Goal: Information Seeking & Learning: Check status

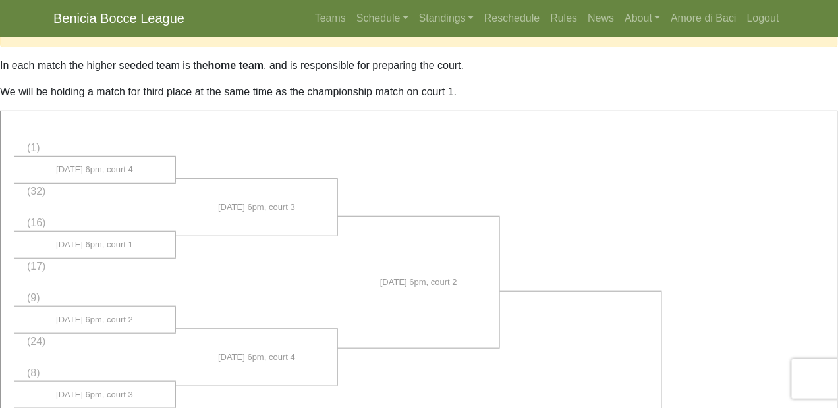
scroll to position [179, 0]
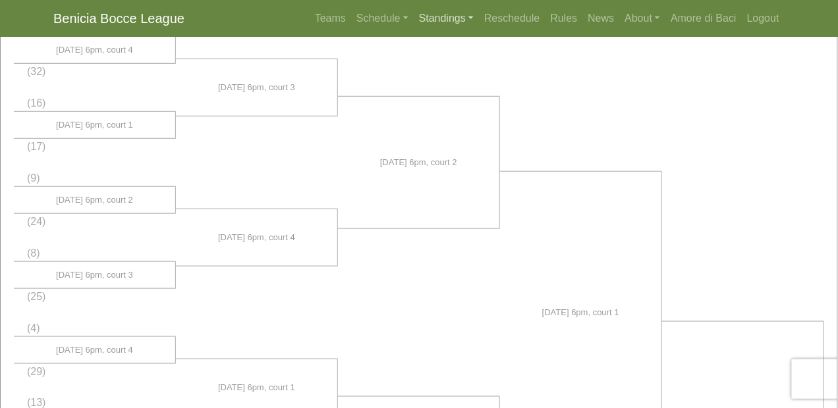
click at [443, 15] on link "Standings" at bounding box center [446, 18] width 65 height 26
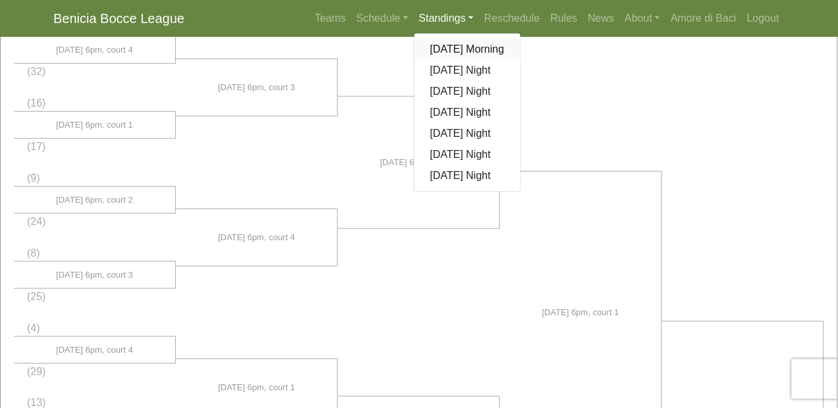
click at [443, 47] on link "[DATE] Morning" at bounding box center [467, 49] width 106 height 21
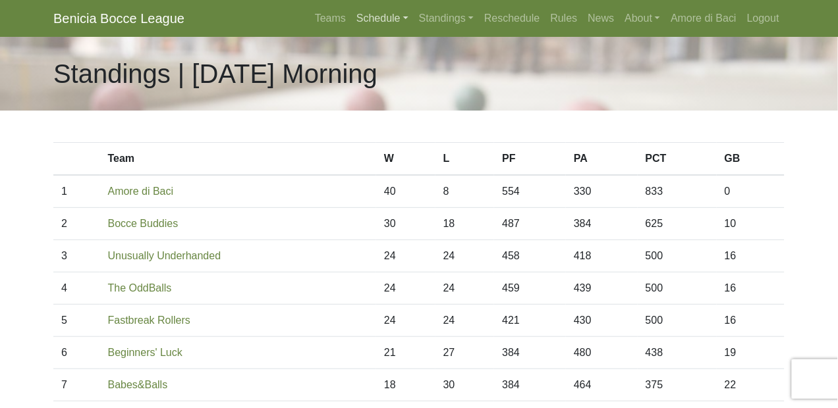
click at [381, 18] on link "Schedule" at bounding box center [382, 18] width 63 height 26
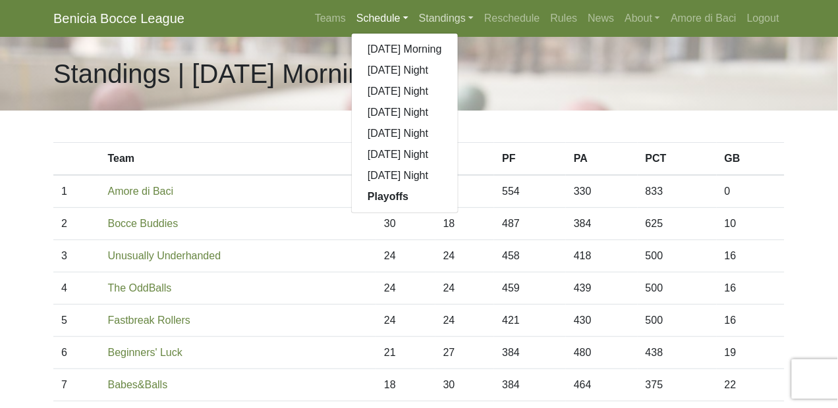
click at [427, 16] on link "Standings" at bounding box center [446, 18] width 65 height 26
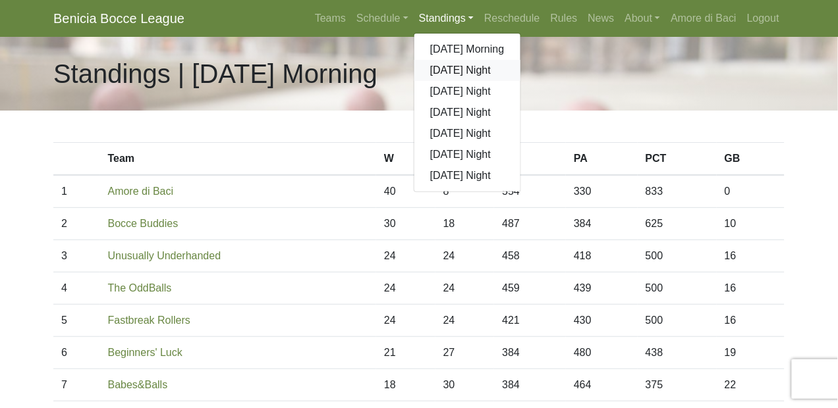
click at [448, 70] on link "[DATE] Night" at bounding box center [467, 70] width 106 height 21
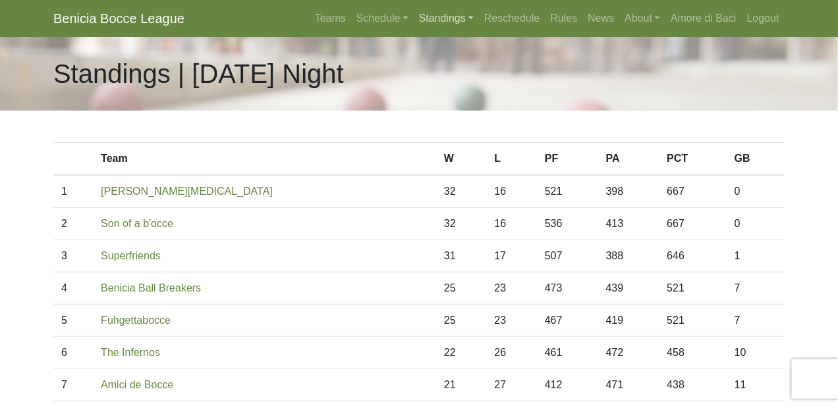
click at [449, 16] on link "Standings" at bounding box center [446, 18] width 65 height 26
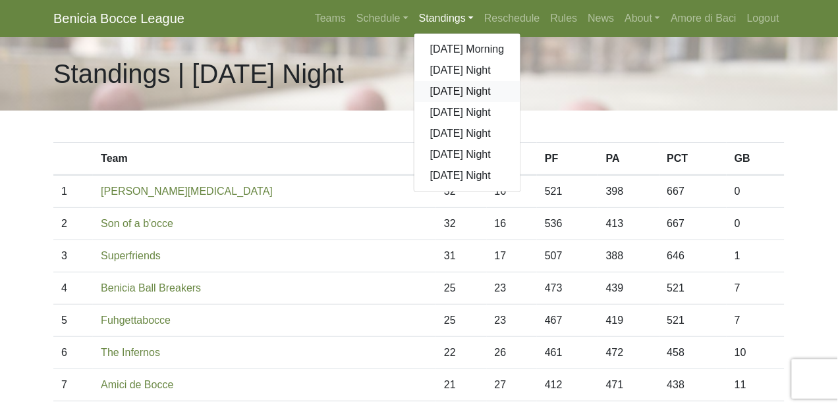
click at [463, 92] on link "[DATE] Night" at bounding box center [467, 91] width 106 height 21
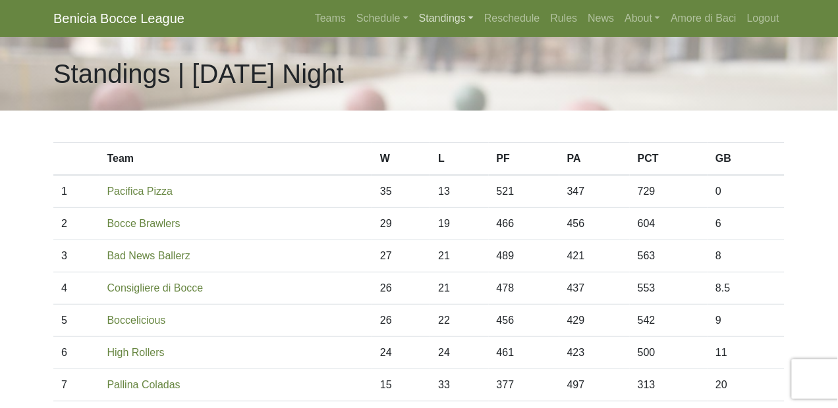
click at [443, 20] on link "Standings" at bounding box center [446, 18] width 65 height 26
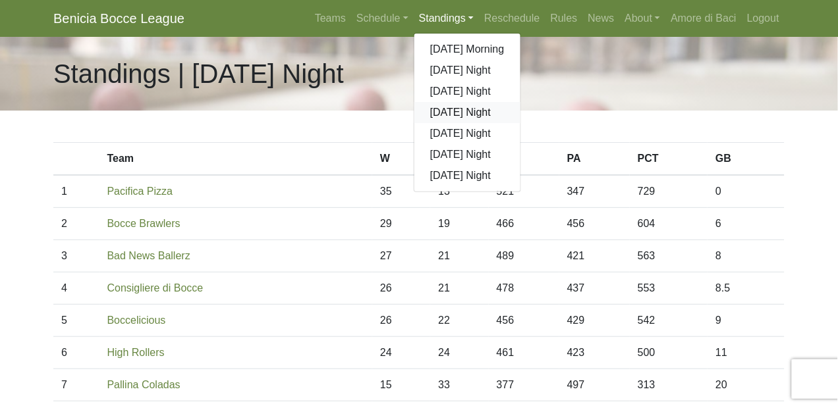
click at [448, 110] on link "[DATE] Night" at bounding box center [467, 112] width 106 height 21
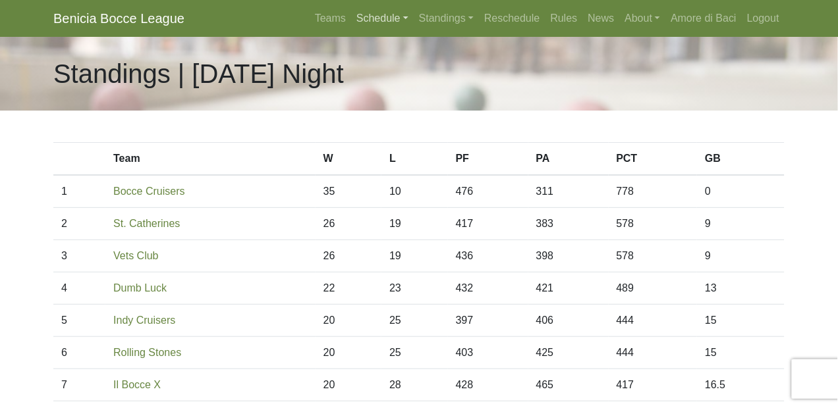
click at [365, 16] on link "Schedule" at bounding box center [382, 18] width 63 height 26
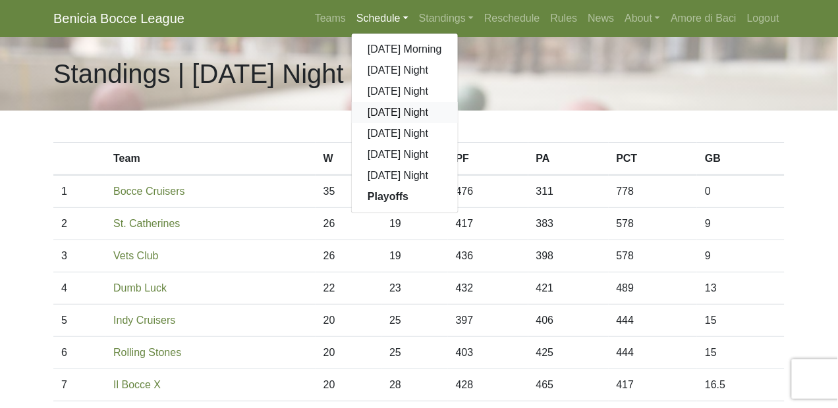
click at [384, 109] on link "[DATE] Night" at bounding box center [405, 112] width 106 height 21
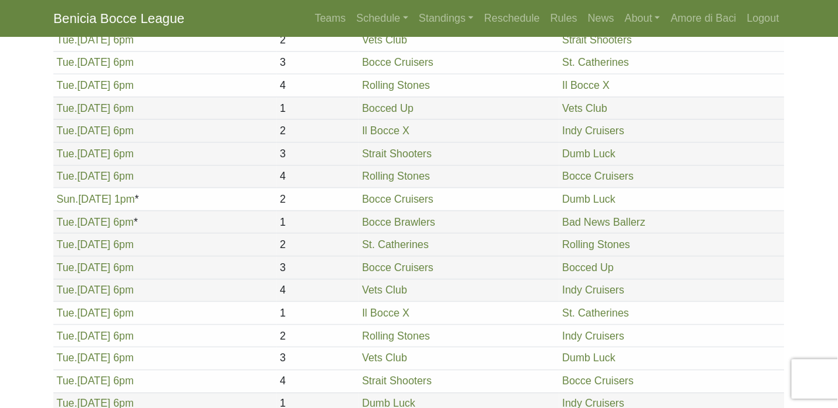
scroll to position [1577, 0]
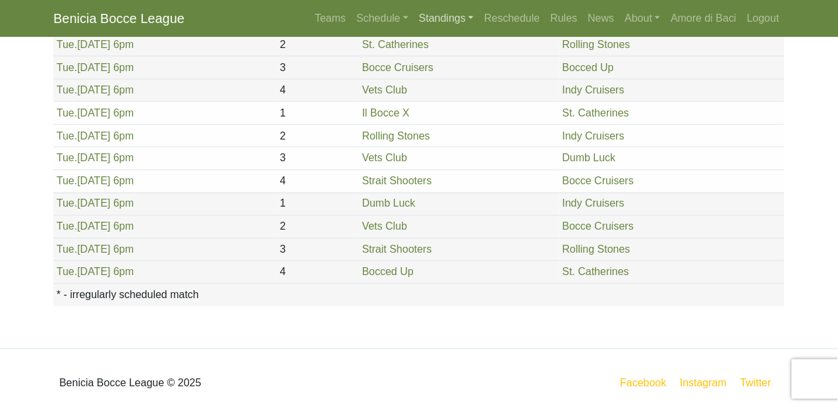
click at [433, 17] on link "Standings" at bounding box center [446, 18] width 65 height 26
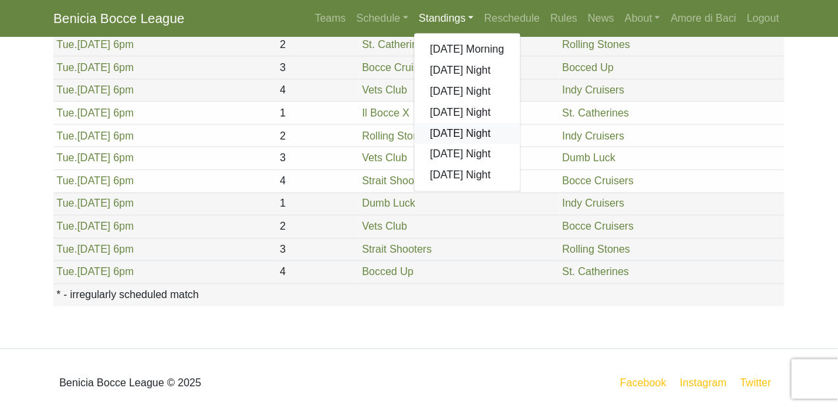
click at [458, 131] on link "[DATE] Night" at bounding box center [467, 133] width 106 height 21
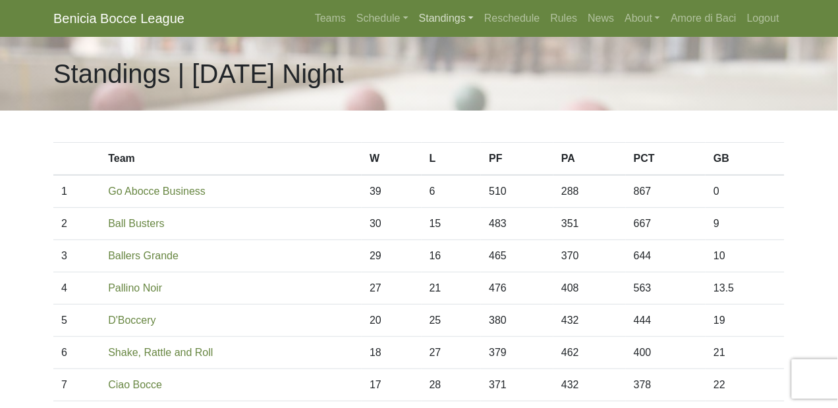
click at [445, 16] on link "Standings" at bounding box center [446, 18] width 65 height 26
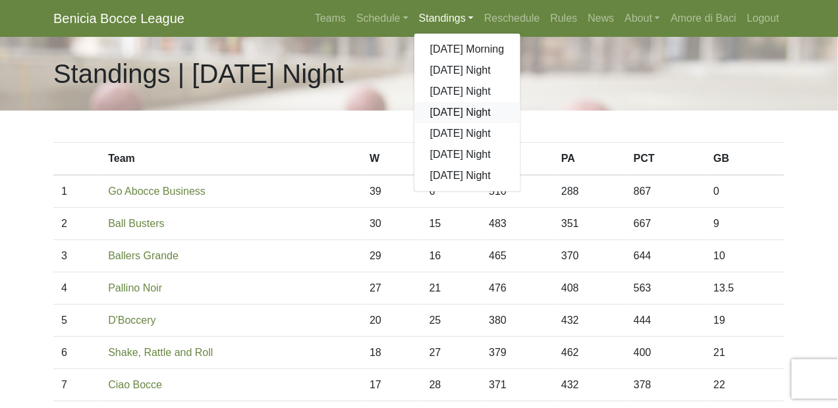
click at [452, 109] on link "[DATE] Night" at bounding box center [467, 112] width 106 height 21
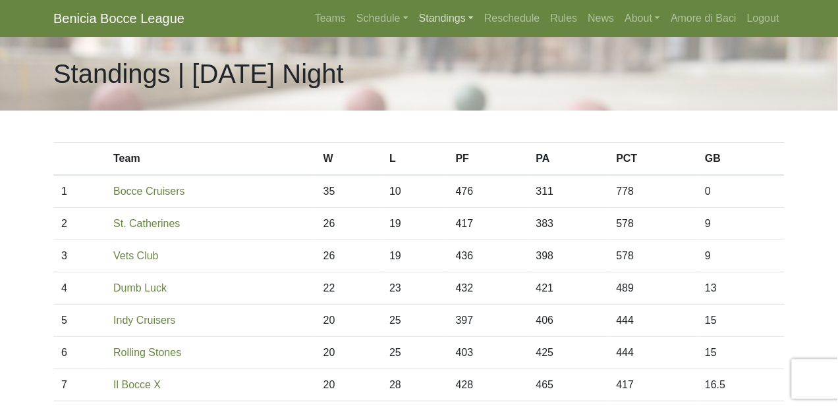
click at [451, 16] on link "Standings" at bounding box center [446, 18] width 65 height 26
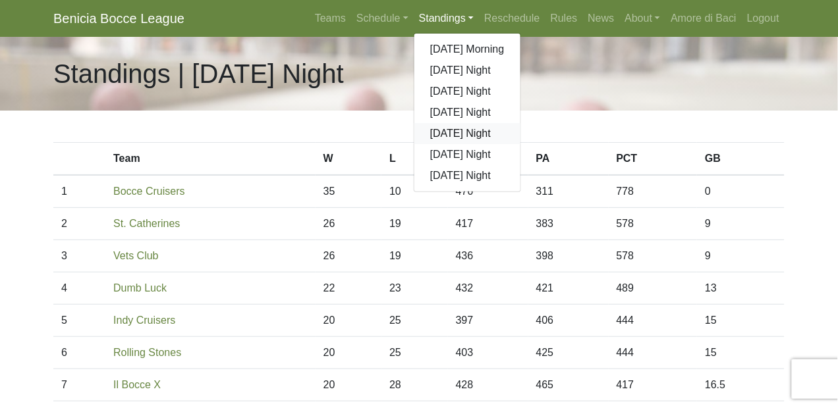
click at [479, 131] on link "[DATE] Night" at bounding box center [467, 133] width 106 height 21
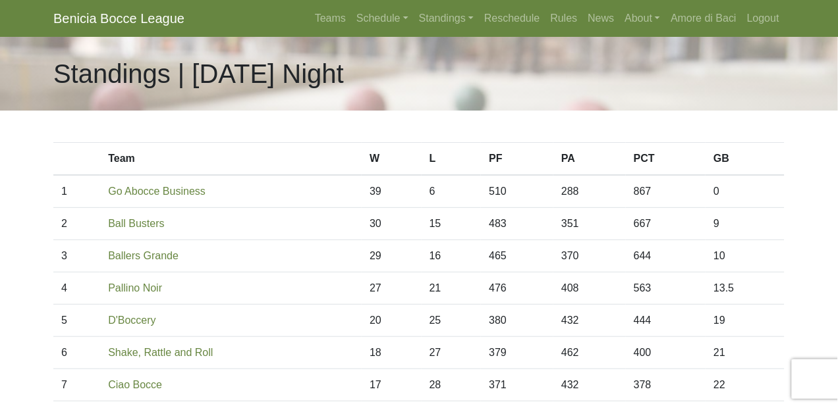
scroll to position [59, 0]
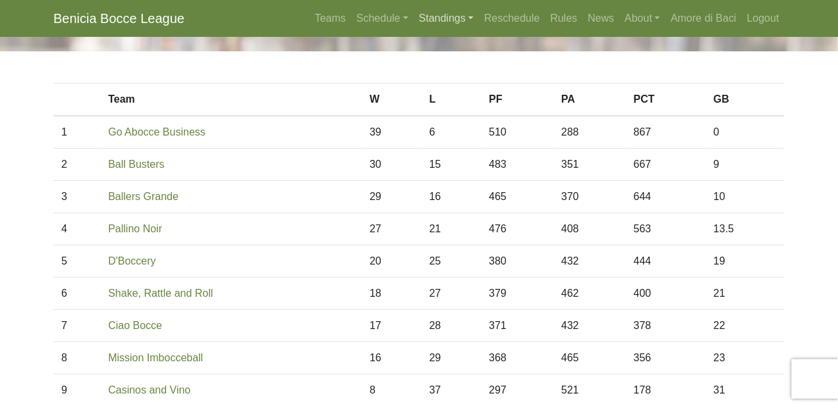
click at [433, 16] on link "Standings" at bounding box center [446, 18] width 65 height 26
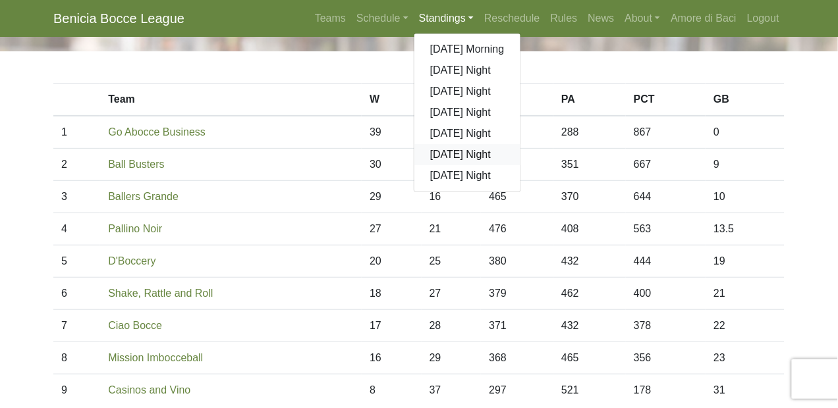
click at [455, 154] on link "[DATE] Night" at bounding box center [467, 154] width 106 height 21
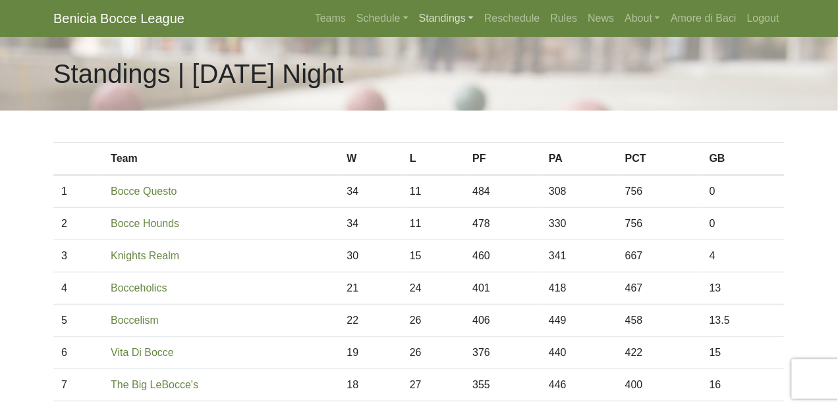
click at [440, 16] on link "Standings" at bounding box center [446, 18] width 65 height 26
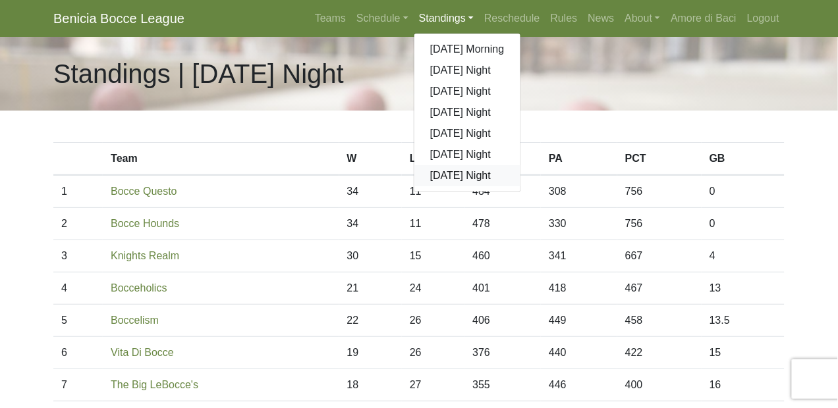
click at [456, 174] on link "[DATE] Night" at bounding box center [467, 175] width 106 height 21
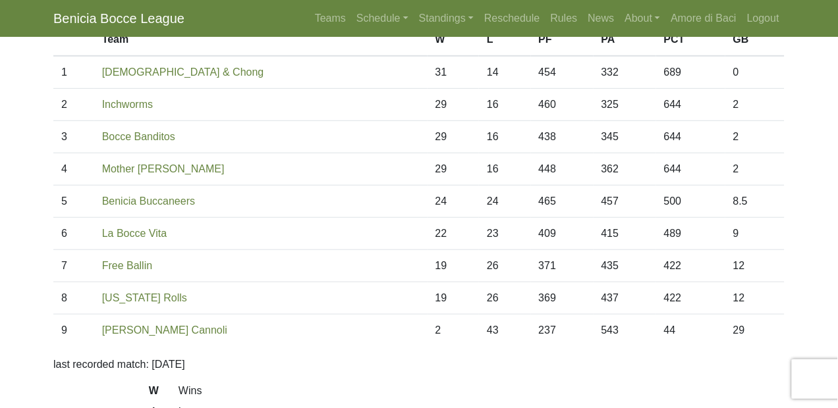
scroll to position [59, 0]
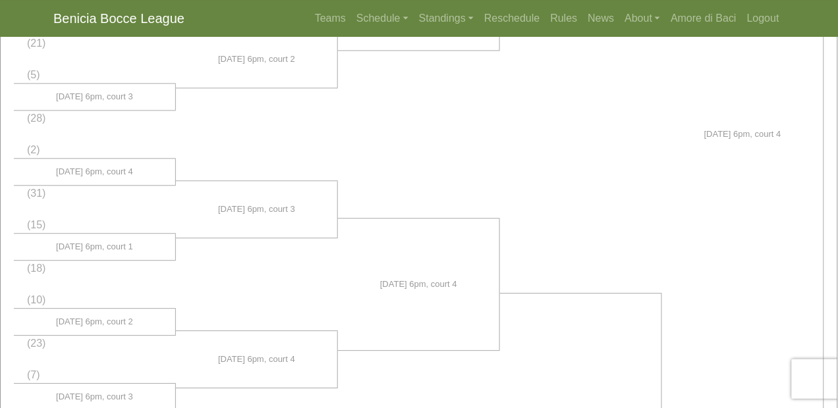
scroll to position [539, 0]
